Goal: Task Accomplishment & Management: Use online tool/utility

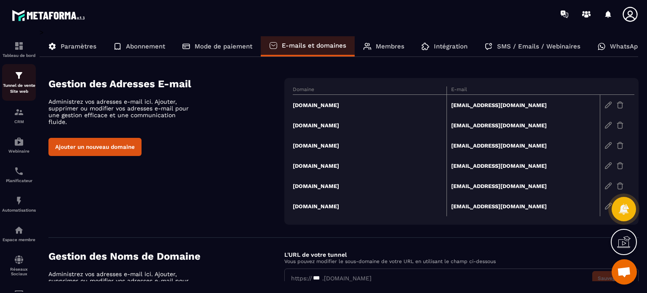
click at [10, 87] on p "Tunnel de vente Site web" at bounding box center [19, 89] width 34 height 12
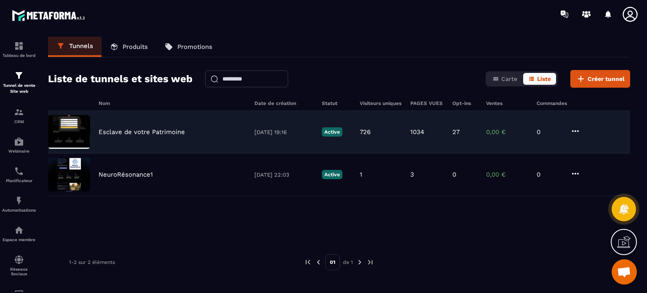
click at [141, 130] on p "Esclave de votre Patrimoine" at bounding box center [142, 132] width 86 height 8
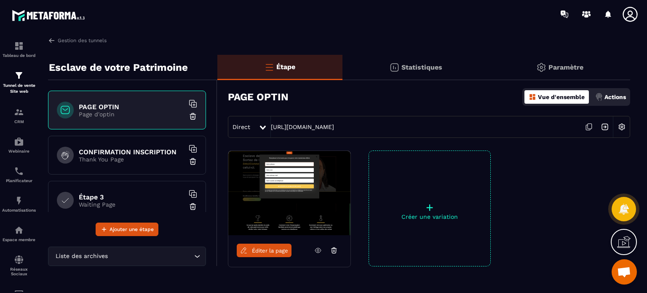
click at [264, 248] on span "Éditer la page" at bounding box center [270, 250] width 36 height 6
